Goal: Task Accomplishment & Management: Manage account settings

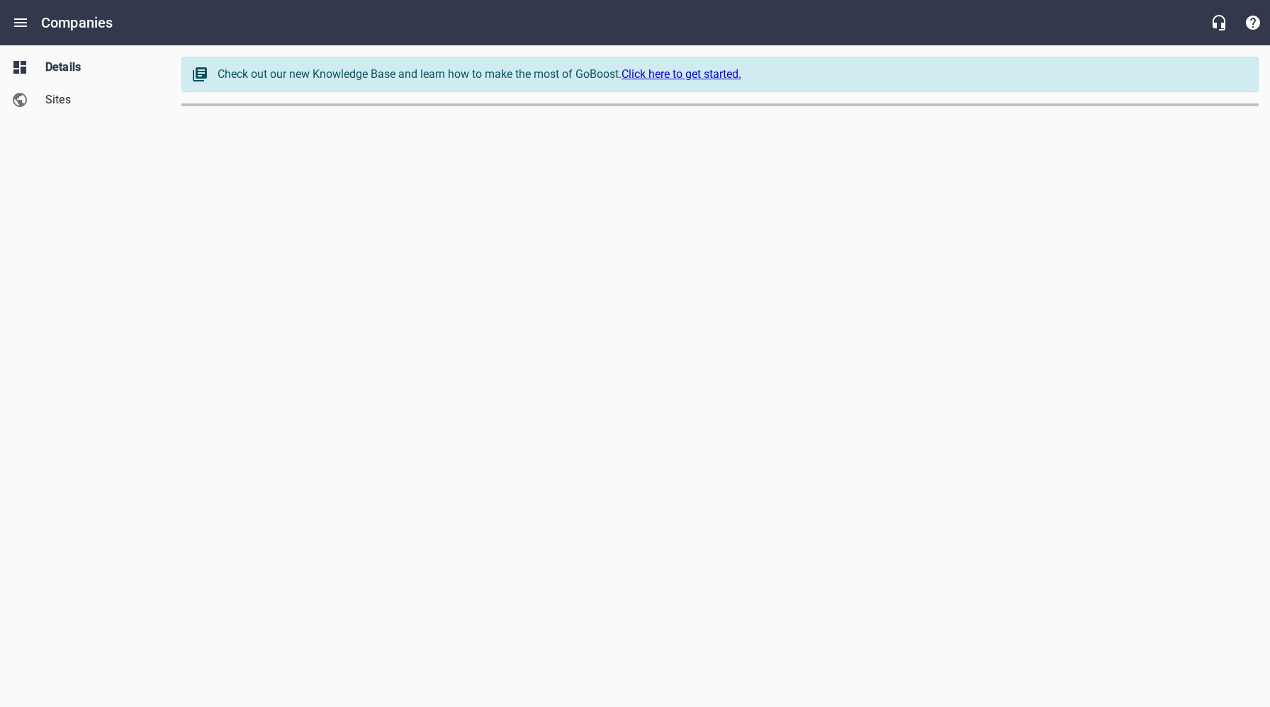
select select "[US_STATE]"
select select "62"
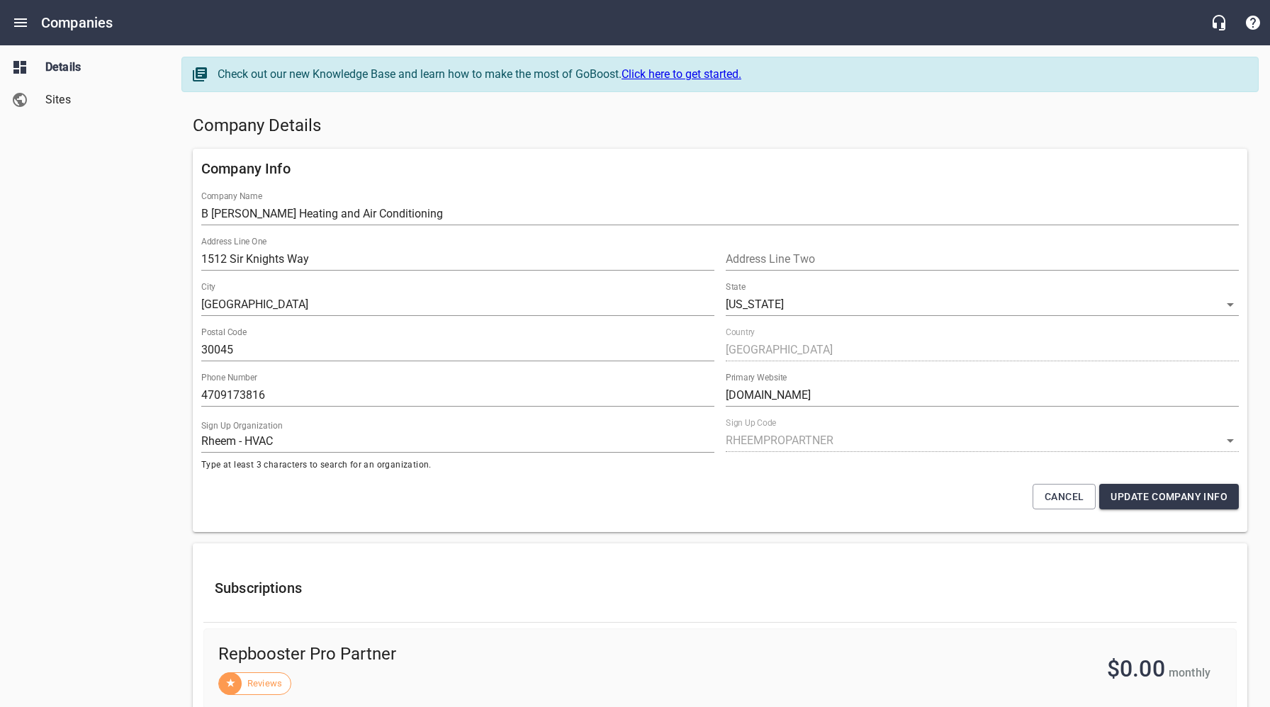
click at [82, 96] on span "Sites" at bounding box center [99, 99] width 108 height 17
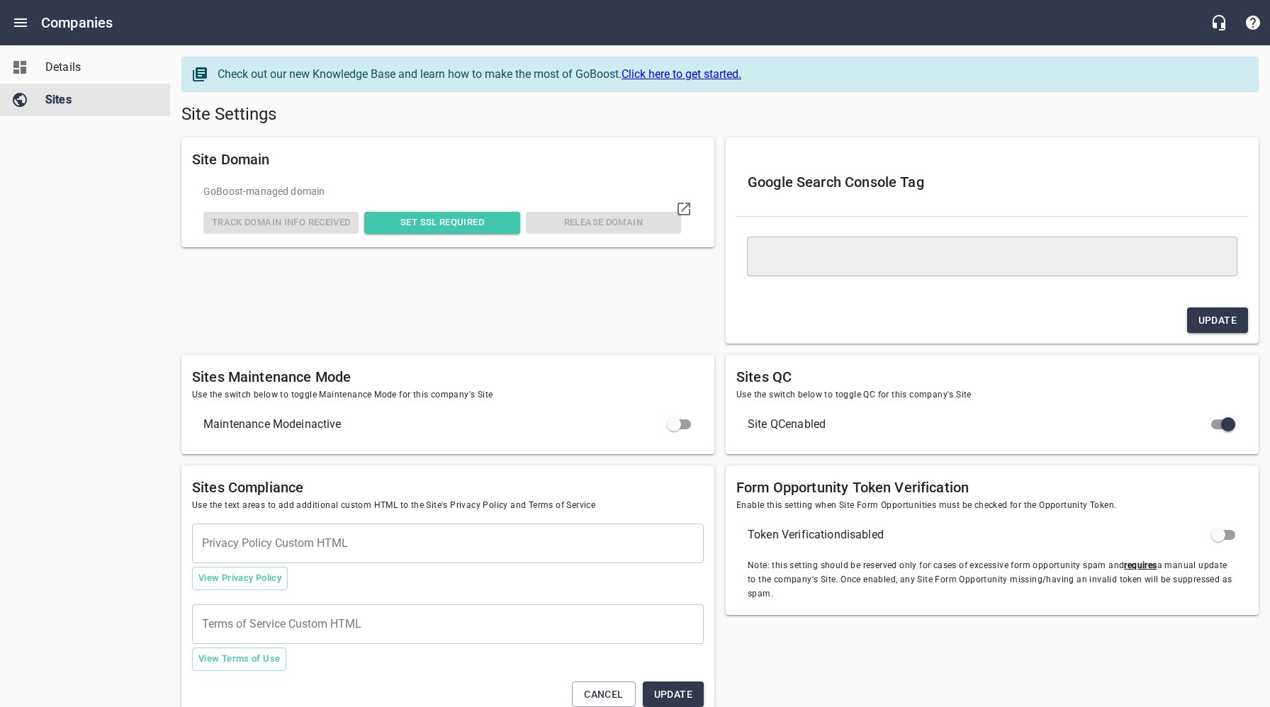
type textarea "<meta name="google-site-verification" content="L6D6CdDCU2W7aEBZp8CuSJSaezCKP6SY…"
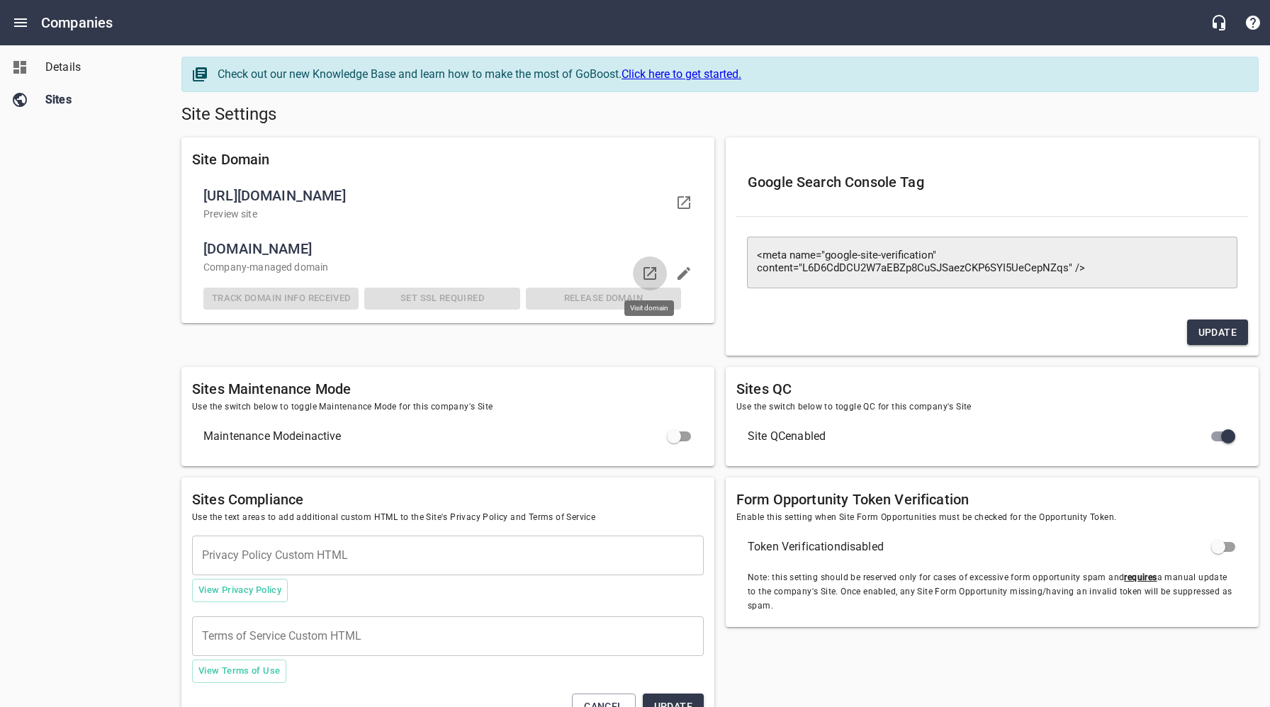
click at [648, 274] on icon at bounding box center [649, 273] width 17 height 17
click at [69, 66] on span "Details" at bounding box center [99, 67] width 108 height 17
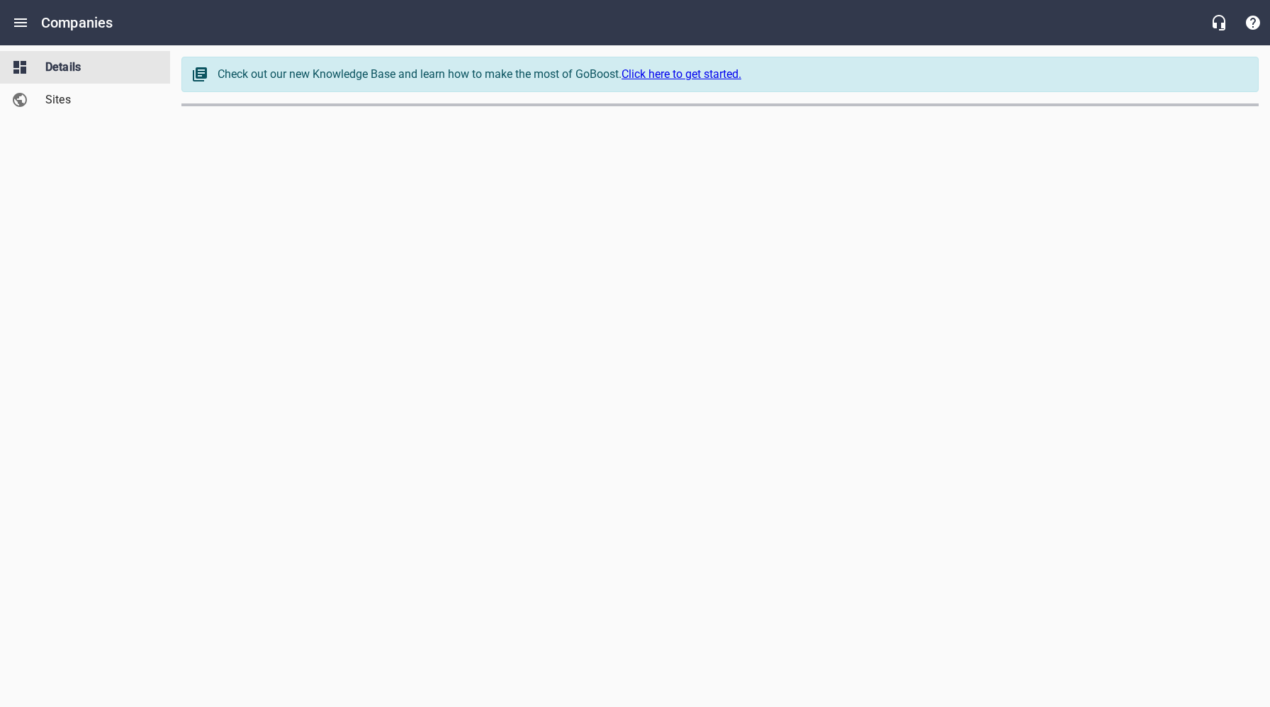
select select "[US_STATE]"
select select "62"
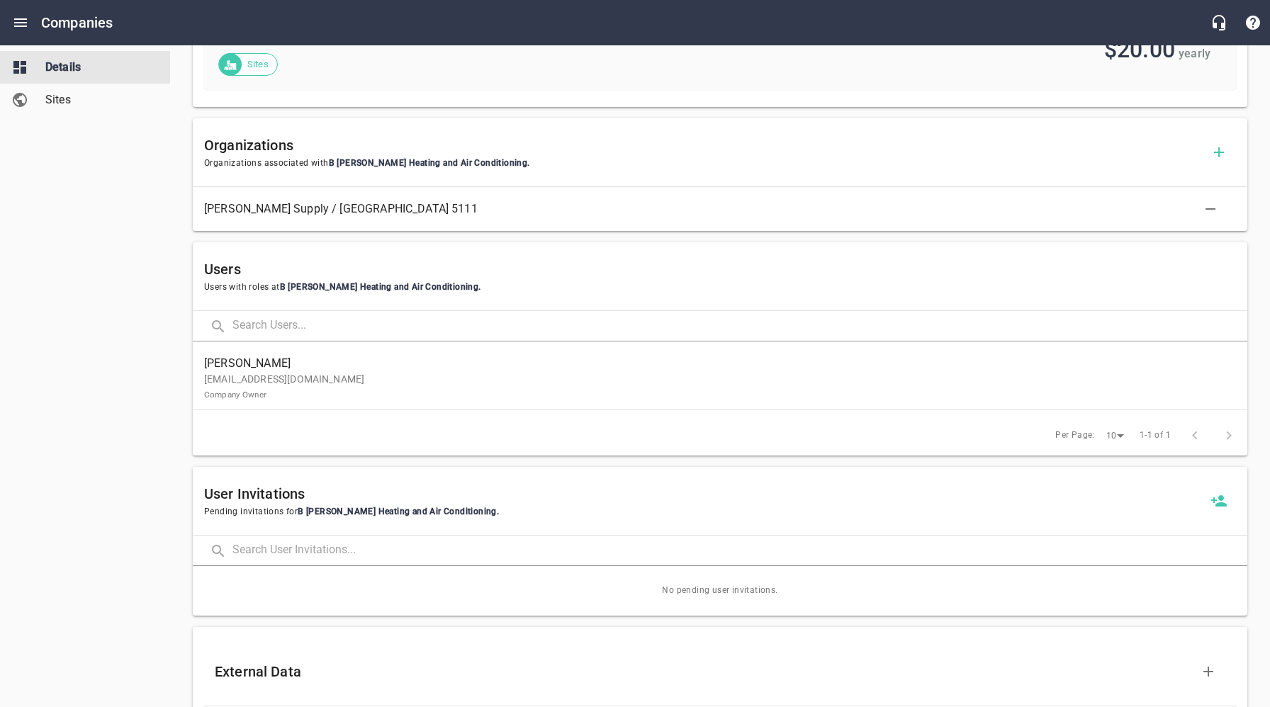
scroll to position [811, 0]
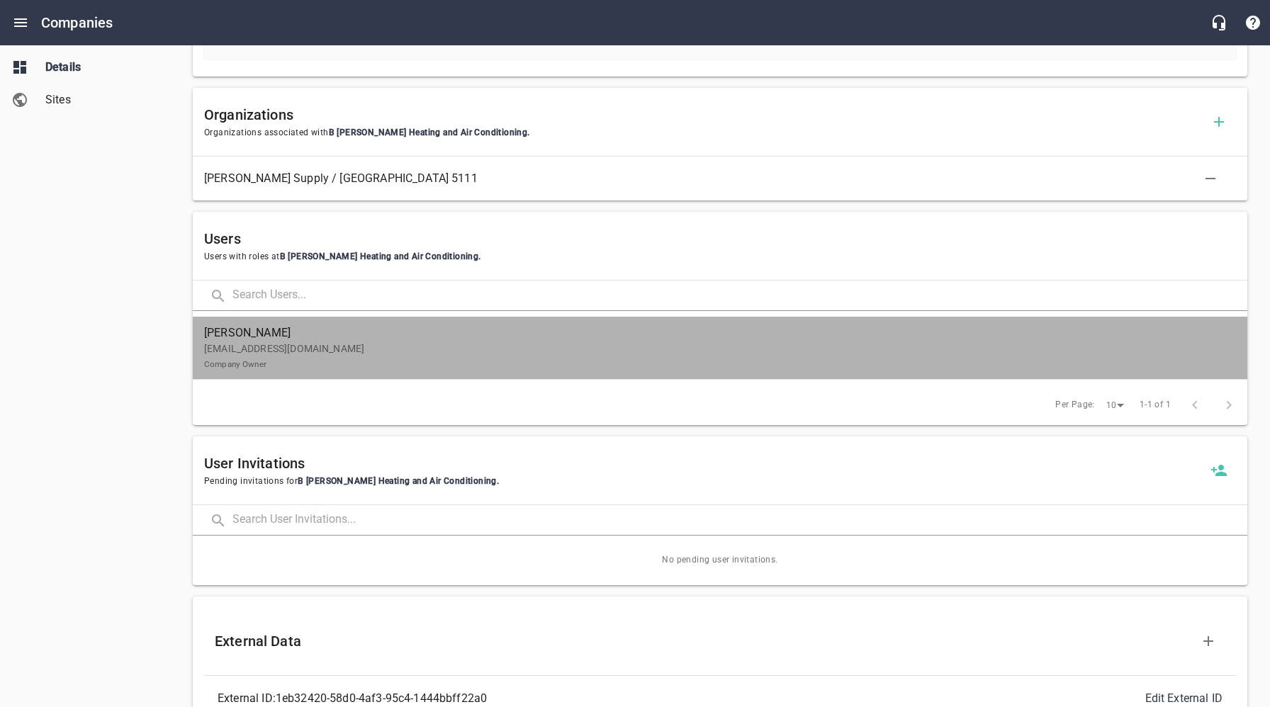
click at [495, 351] on p "[EMAIL_ADDRESS][DOMAIN_NAME] Company Owner" at bounding box center [714, 357] width 1021 height 30
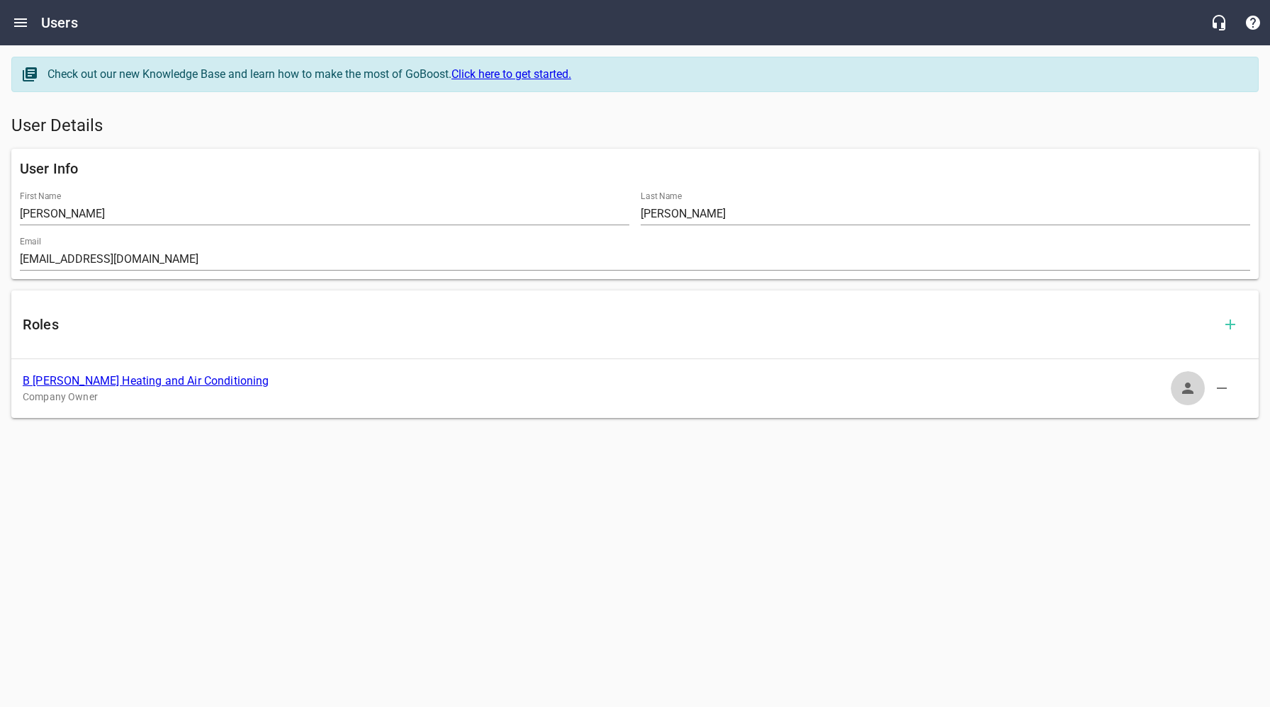
click at [1184, 388] on icon "button" at bounding box center [1187, 388] width 17 height 17
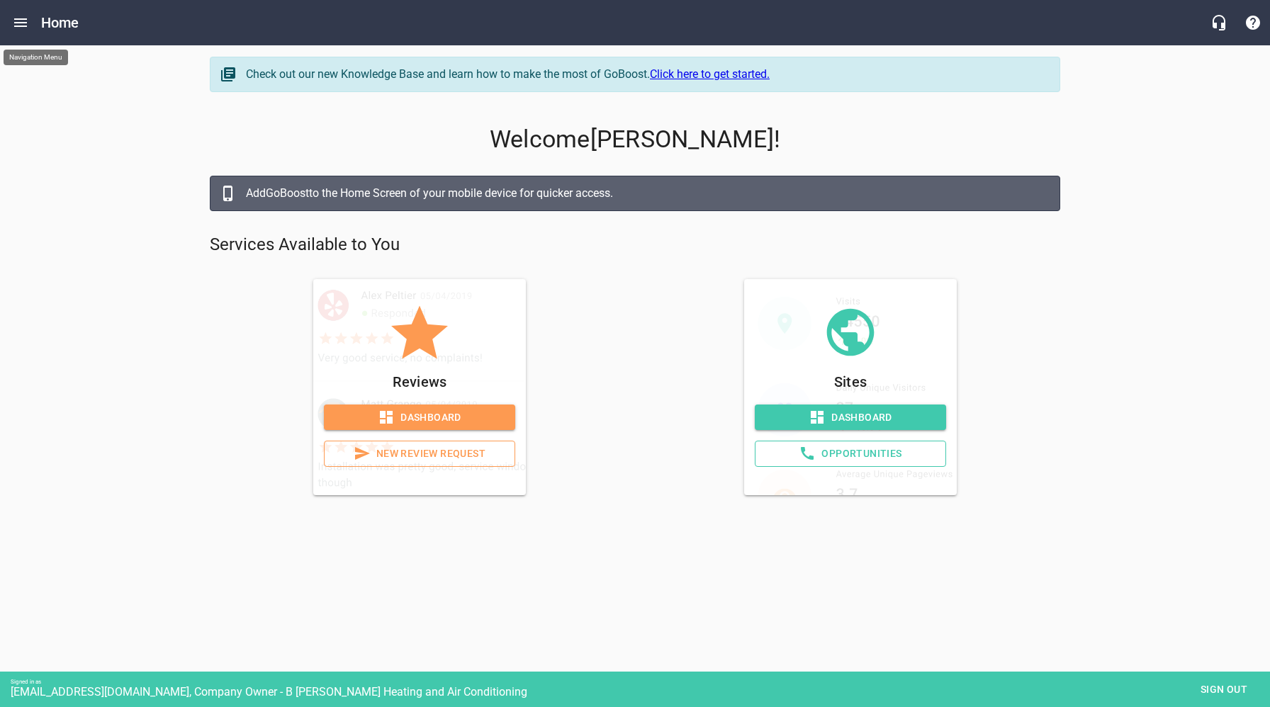
click at [21, 23] on icon "Open drawer" at bounding box center [20, 22] width 13 height 9
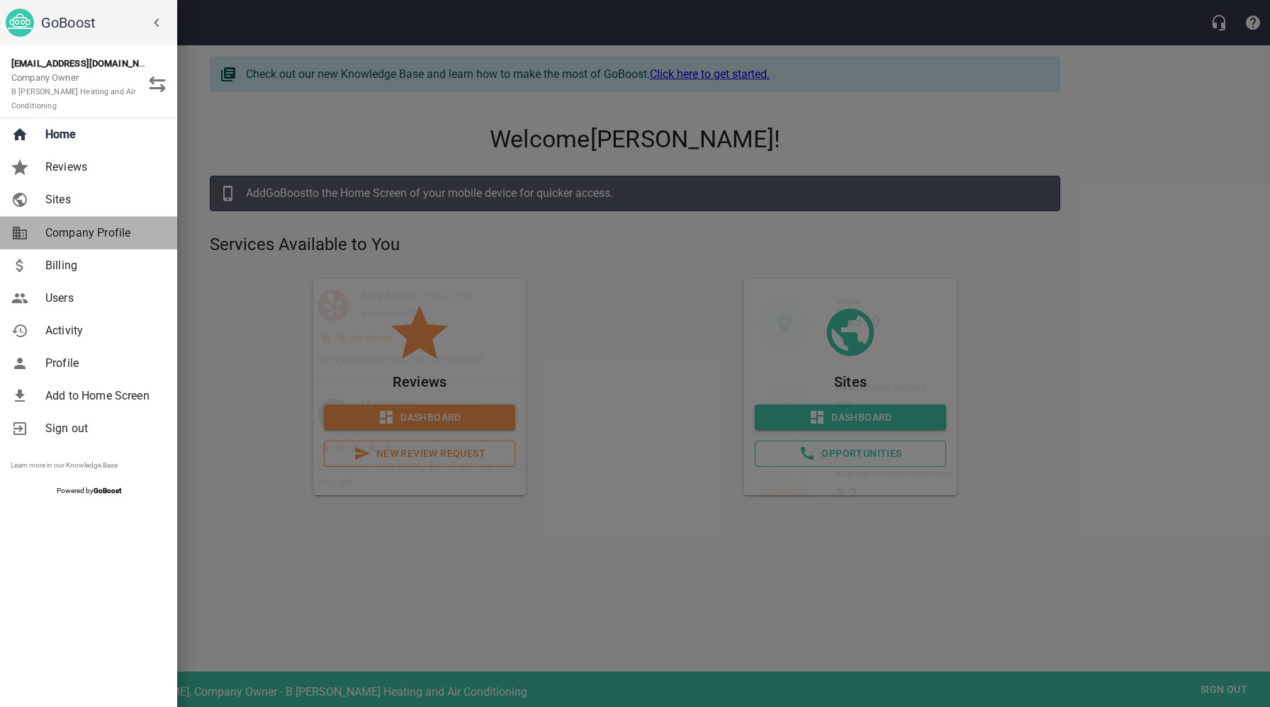
click at [91, 225] on span "Company Profile" at bounding box center [102, 233] width 115 height 17
select select "[US_STATE]"
